Goal: Transaction & Acquisition: Purchase product/service

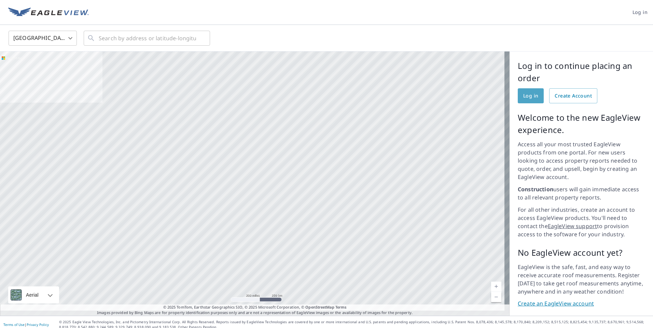
click at [524, 94] on span "Log in" at bounding box center [530, 96] width 15 height 9
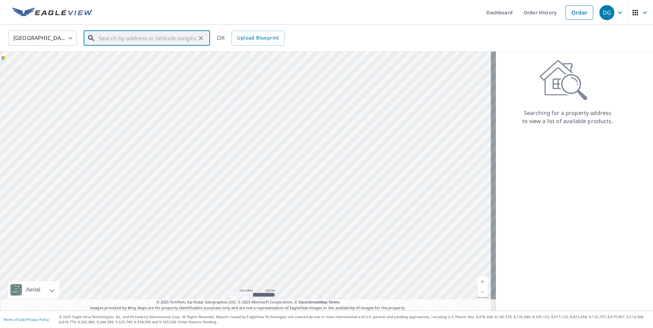
click at [173, 37] on input "text" at bounding box center [147, 38] width 97 height 19
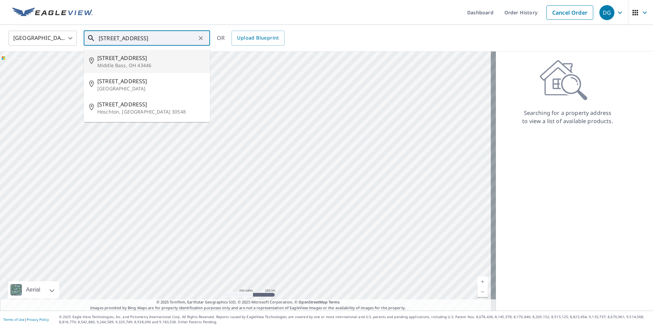
click at [125, 65] on p "Middle Bass, OH 43446" at bounding box center [150, 65] width 107 height 7
type input "[STREET_ADDRESS]"
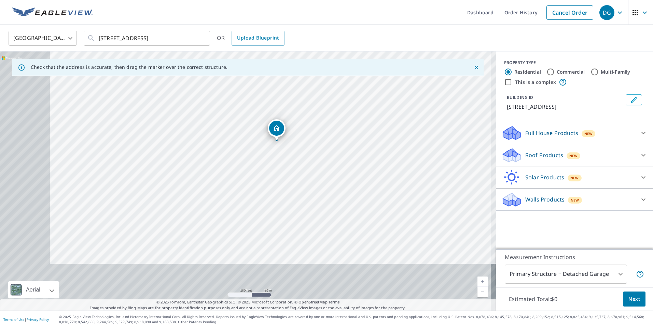
drag, startPoint x: 272, startPoint y: 221, endPoint x: 347, endPoint y: 144, distance: 106.9
click at [347, 144] on div "[STREET_ADDRESS]" at bounding box center [248, 181] width 496 height 259
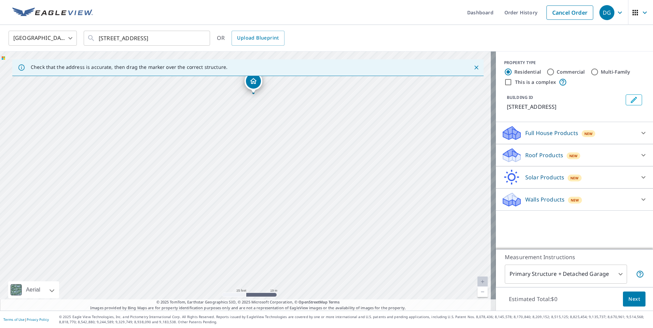
drag, startPoint x: 230, startPoint y: 203, endPoint x: 411, endPoint y: 183, distance: 181.3
click at [411, 183] on div "[STREET_ADDRESS]" at bounding box center [248, 181] width 496 height 259
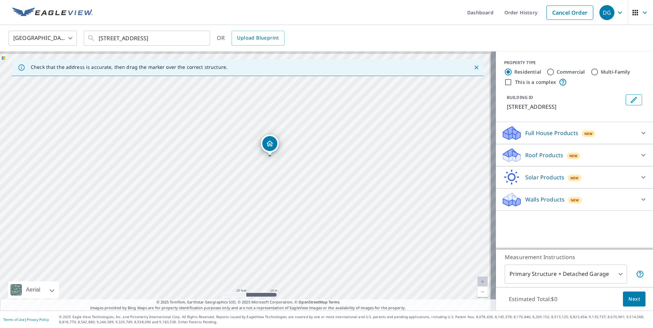
drag, startPoint x: 360, startPoint y: 144, endPoint x: 376, endPoint y: 210, distance: 68.2
click at [376, 210] on div "[STREET_ADDRESS]" at bounding box center [248, 181] width 496 height 259
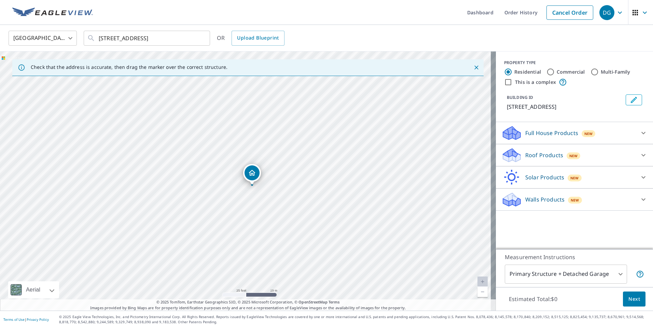
drag, startPoint x: 377, startPoint y: 226, endPoint x: 359, endPoint y: 256, distance: 34.9
click at [359, 256] on div "[STREET_ADDRESS]" at bounding box center [248, 181] width 496 height 259
click at [539, 157] on p "Roof Products" at bounding box center [544, 155] width 38 height 8
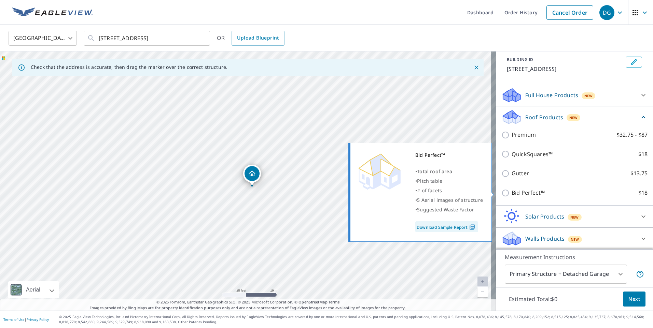
scroll to position [39, 0]
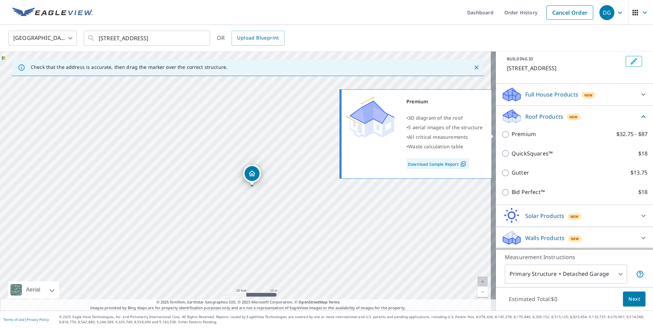
click at [512, 133] on p "Premium" at bounding box center [523, 134] width 24 height 9
click at [511, 133] on input "Premium $32.75 - $87" at bounding box center [506, 134] width 10 height 8
checkbox input "true"
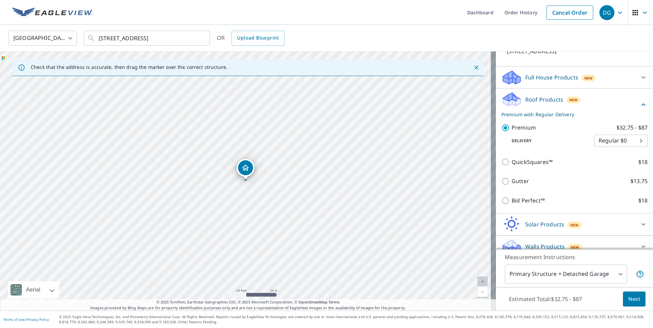
scroll to position [64, 0]
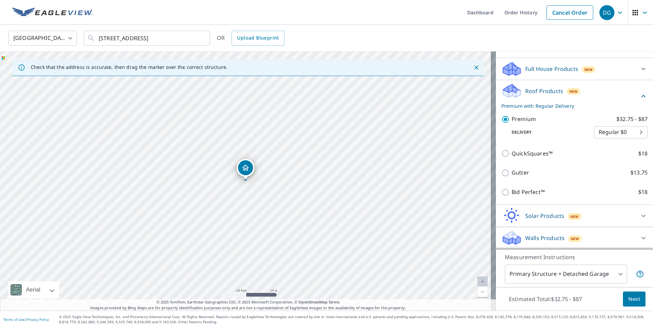
click at [615, 274] on body "DG DG Dashboard Order History Cancel Order DG [GEOGRAPHIC_DATA] [GEOGRAPHIC_DAT…" at bounding box center [326, 164] width 653 height 328
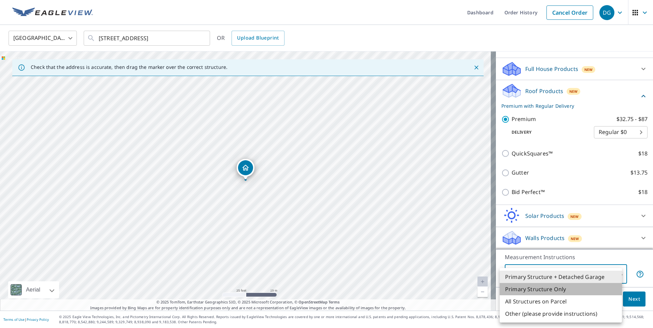
click at [551, 289] on li "Primary Structure Only" at bounding box center [560, 289] width 122 height 12
type input "2"
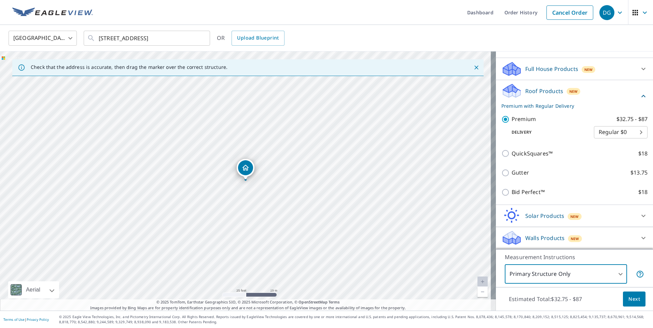
click at [628, 298] on span "Next" at bounding box center [634, 299] width 12 height 9
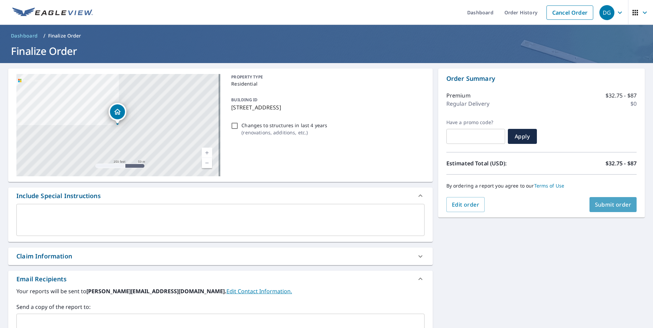
click at [609, 203] on span "Submit order" at bounding box center [613, 205] width 37 height 8
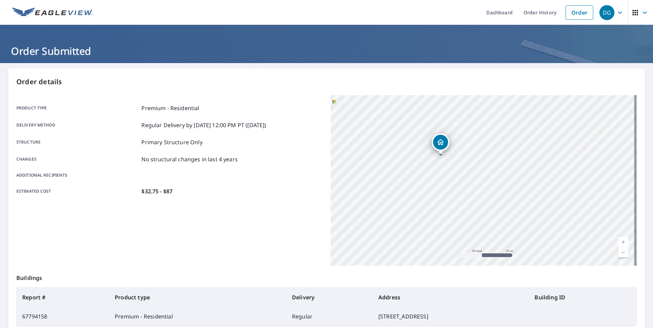
drag, startPoint x: 507, startPoint y: 199, endPoint x: 529, endPoint y: 237, distance: 44.0
click at [522, 250] on div "[STREET_ADDRESS]" at bounding box center [483, 180] width 306 height 171
drag, startPoint x: 554, startPoint y: 193, endPoint x: 611, endPoint y: 211, distance: 59.7
click at [611, 211] on div "[STREET_ADDRESS]" at bounding box center [483, 180] width 306 height 171
